Goal: Transaction & Acquisition: Purchase product/service

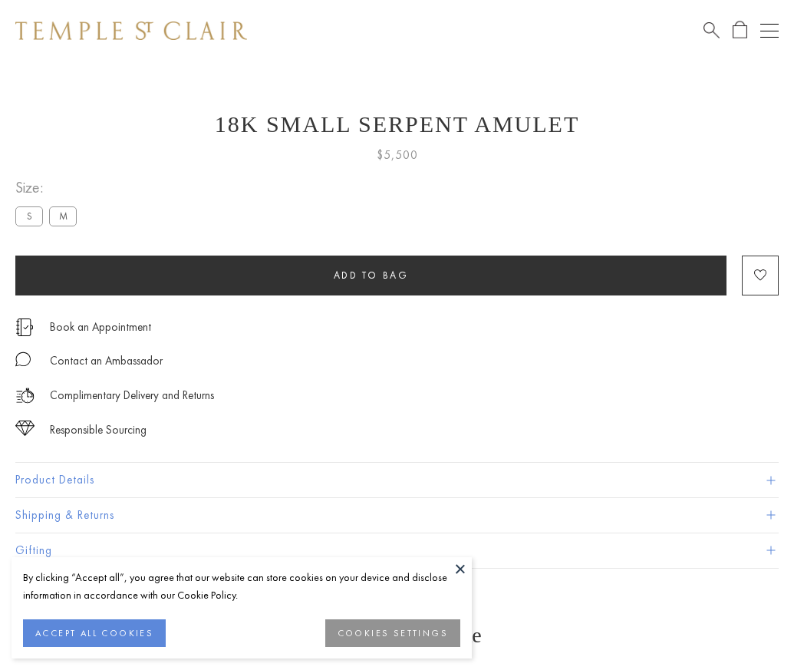
click at [371, 275] on span "Add to bag" at bounding box center [371, 275] width 75 height 13
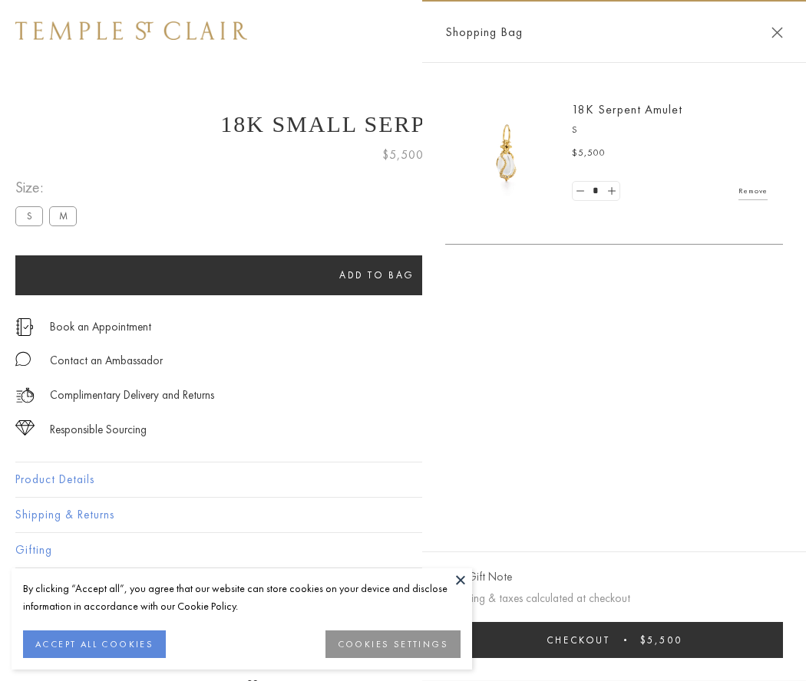
click at [614, 640] on button "Checkout $5,500" at bounding box center [614, 640] width 338 height 36
